Goal: Task Accomplishment & Management: Manage account settings

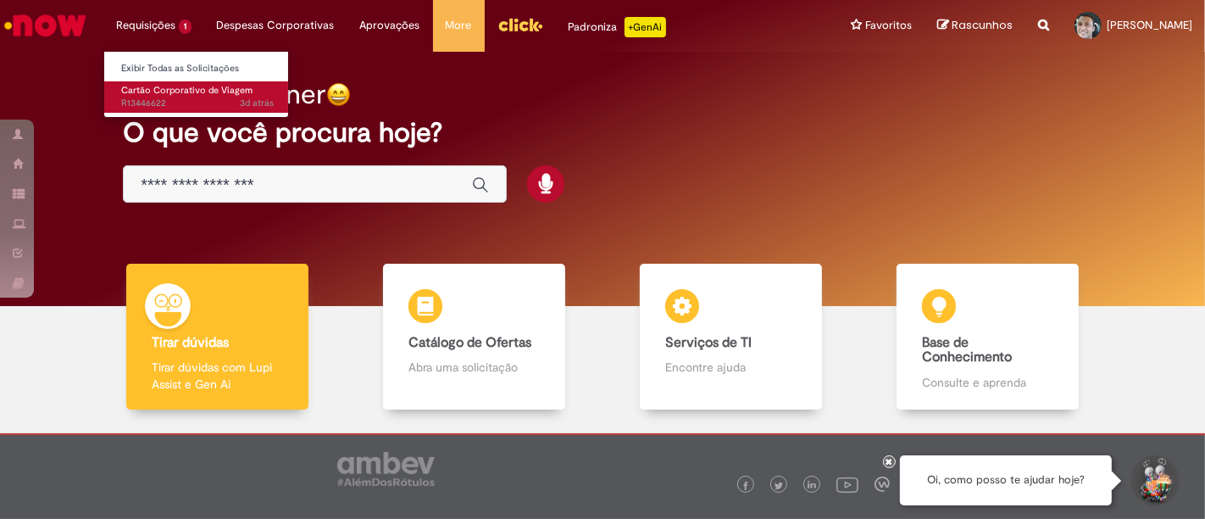
click at [153, 89] on span "Cartão Corporativo de Viagem" at bounding box center [186, 90] width 131 height 13
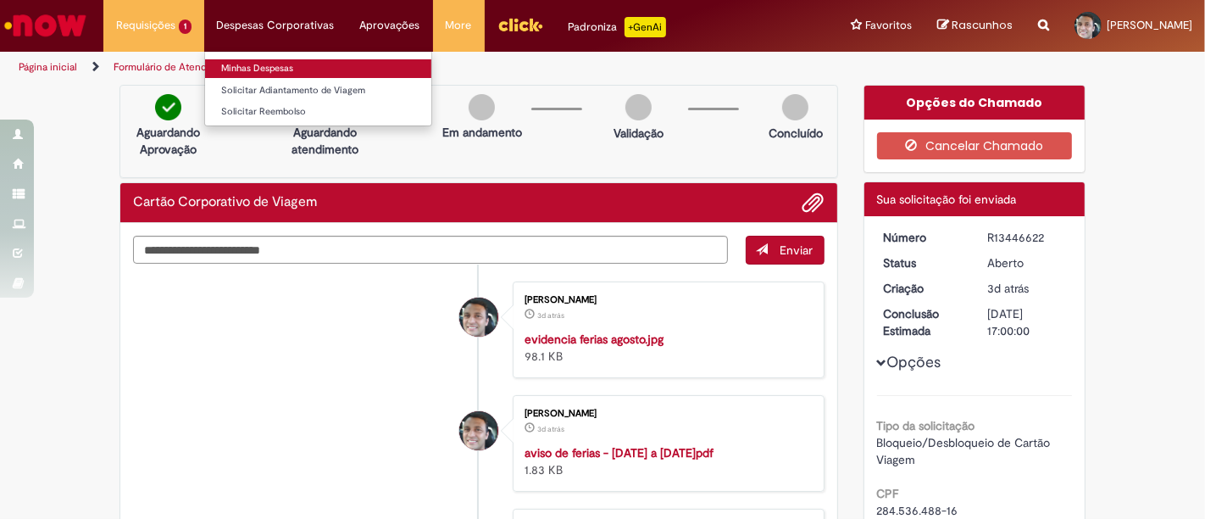
click at [258, 62] on link "Minhas Despesas" at bounding box center [318, 68] width 226 height 19
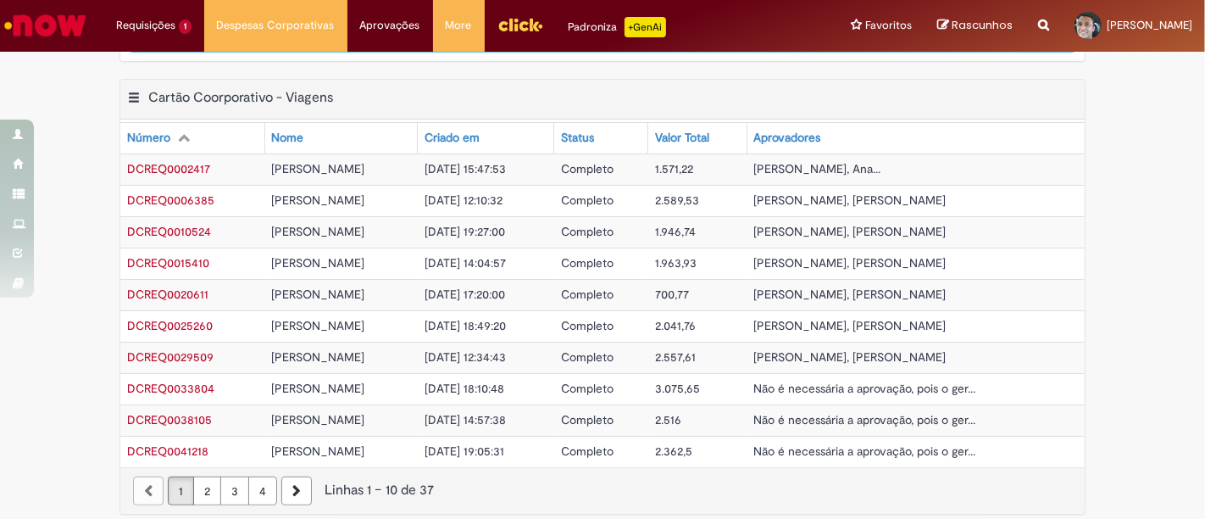
click at [262, 483] on link "4" at bounding box center [262, 490] width 29 height 29
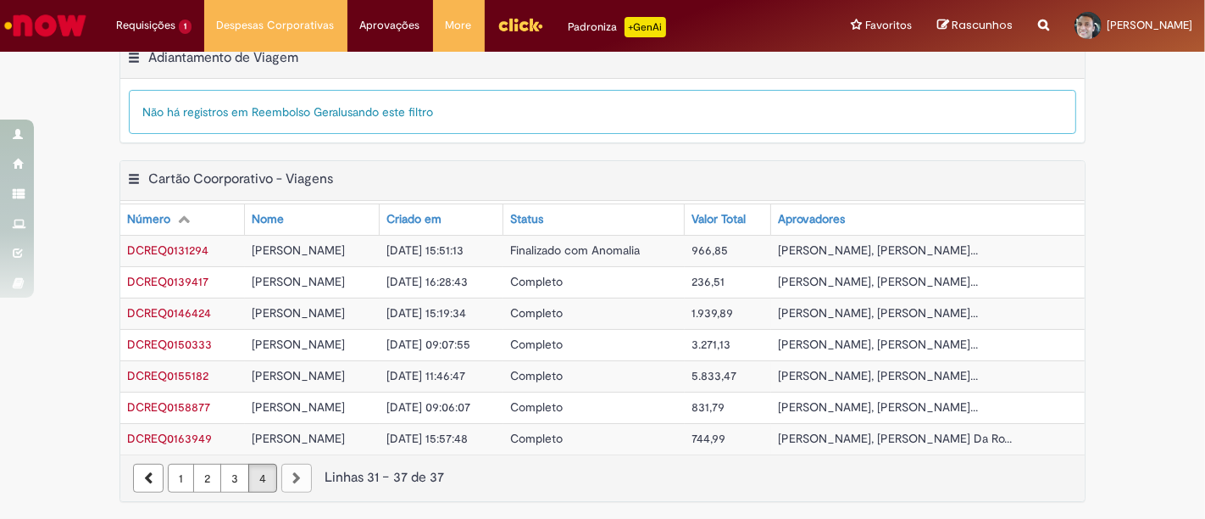
scroll to position [583, 0]
